Goal: Check status: Check status

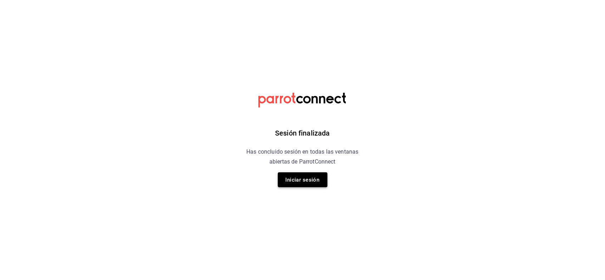
click at [288, 173] on button "Iniciar sesión" at bounding box center [303, 180] width 50 height 15
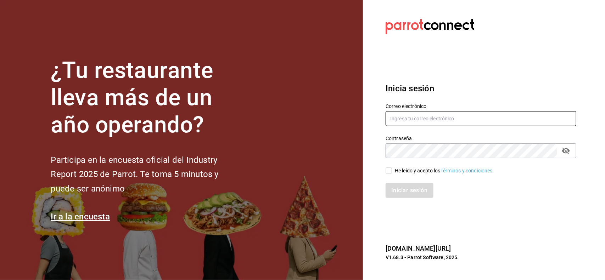
click at [411, 114] on input "text" at bounding box center [481, 118] width 191 height 15
type input "[EMAIL_ADDRESS][DOMAIN_NAME]"
click at [406, 168] on div "He leído y acepto los Términos y condiciones." at bounding box center [444, 170] width 99 height 7
click at [392, 168] on input "He leído y acepto los Términos y condiciones." at bounding box center [389, 171] width 6 height 6
checkbox input "true"
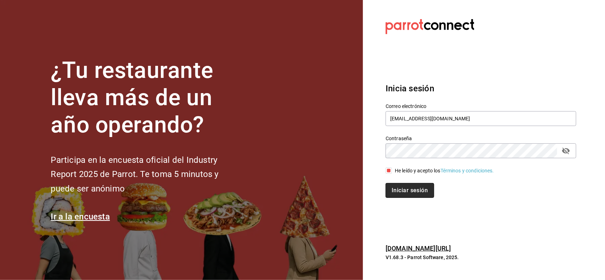
click at [406, 186] on button "Iniciar sesión" at bounding box center [410, 190] width 48 height 15
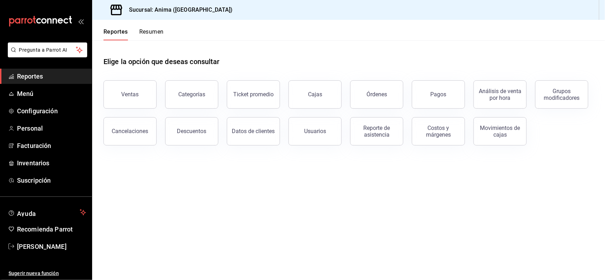
click at [159, 94] on div "Categorías" at bounding box center [188, 90] width 62 height 37
click at [139, 94] on button "Ventas" at bounding box center [129, 94] width 53 height 28
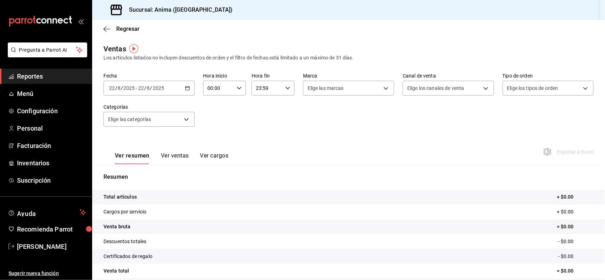
click at [140, 88] on input "22" at bounding box center [141, 88] width 6 height 6
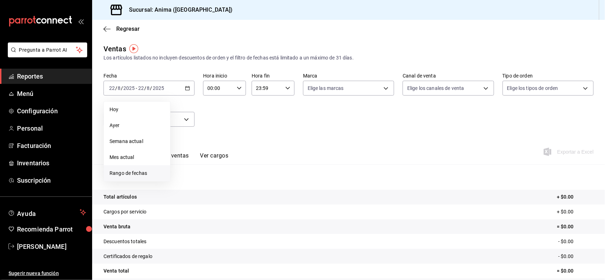
click at [139, 170] on span "Rango de fechas" at bounding box center [137, 173] width 55 height 7
click at [187, 183] on abbr "18" at bounding box center [185, 182] width 5 height 5
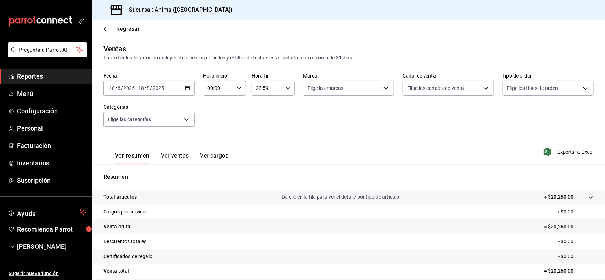
scroll to position [59, 0]
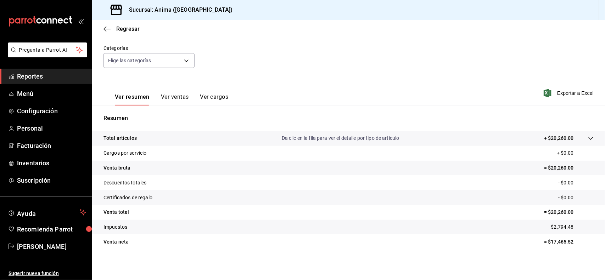
click at [181, 95] on button "Ver ventas" at bounding box center [175, 100] width 28 height 12
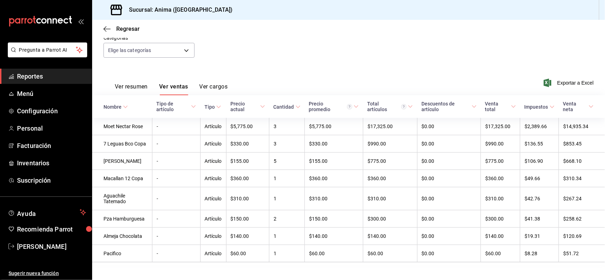
scroll to position [83, 0]
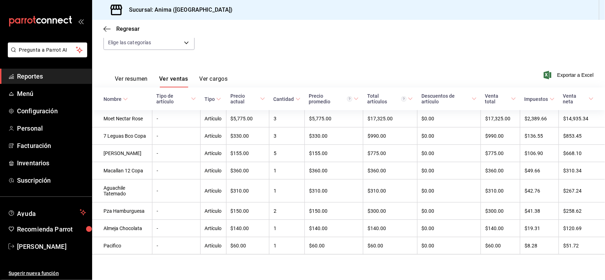
click at [142, 75] on button "Ver resumen" at bounding box center [131, 81] width 33 height 12
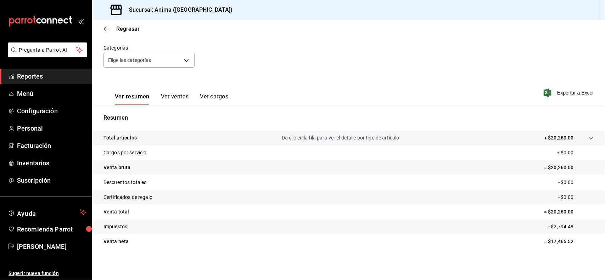
scroll to position [59, 0]
